Goal: Navigation & Orientation: Find specific page/section

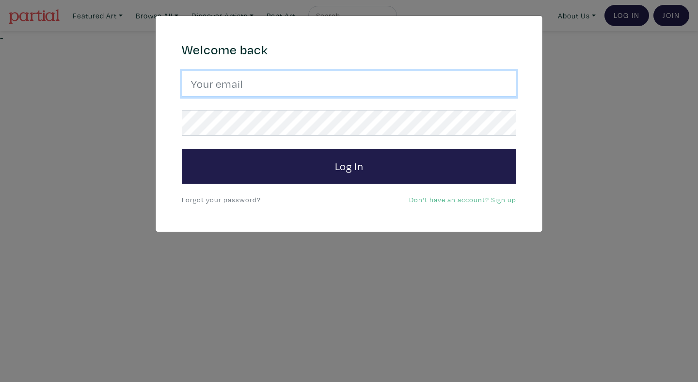
click at [317, 79] on input "email" at bounding box center [349, 84] width 335 height 26
type input "anoomub45@gmail.com"
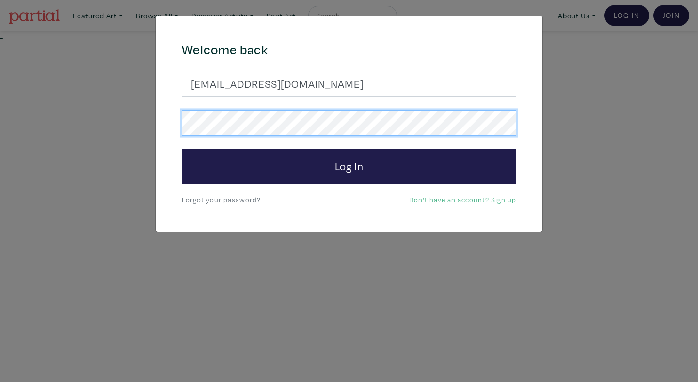
click at [182, 149] on button "Log In" at bounding box center [349, 166] width 335 height 35
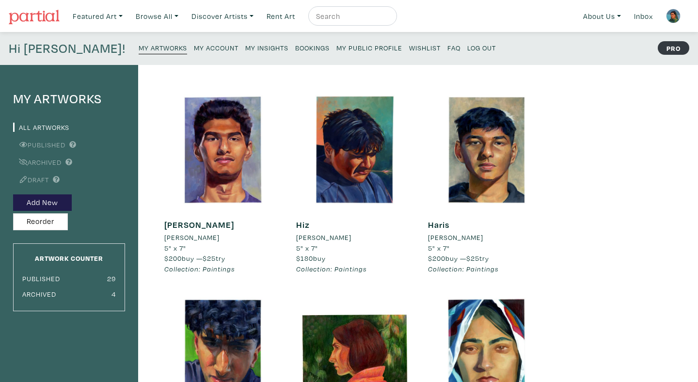
click at [295, 48] on small "Bookings" at bounding box center [312, 47] width 34 height 9
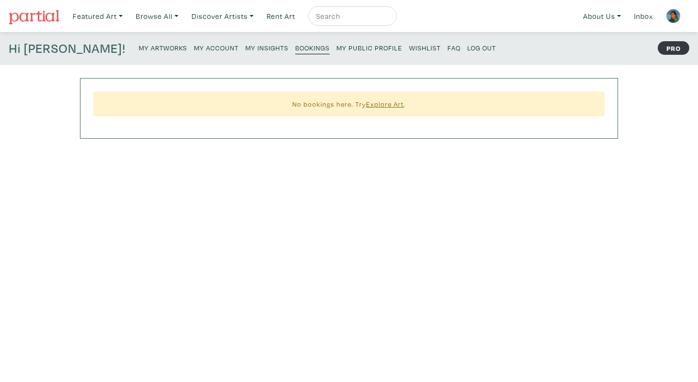
click at [245, 50] on small "My Insights" at bounding box center [266, 47] width 43 height 9
